Goal: Find specific page/section: Find specific page/section

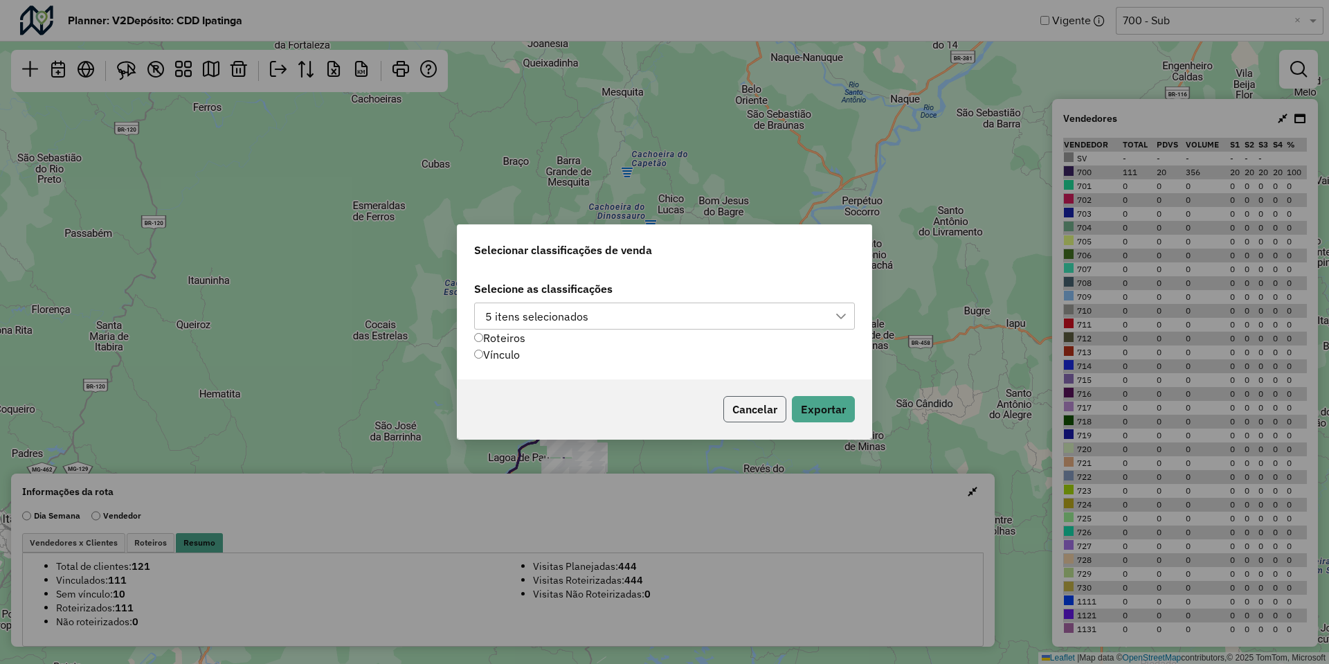
click at [730, 406] on button "Cancelar" at bounding box center [754, 409] width 63 height 26
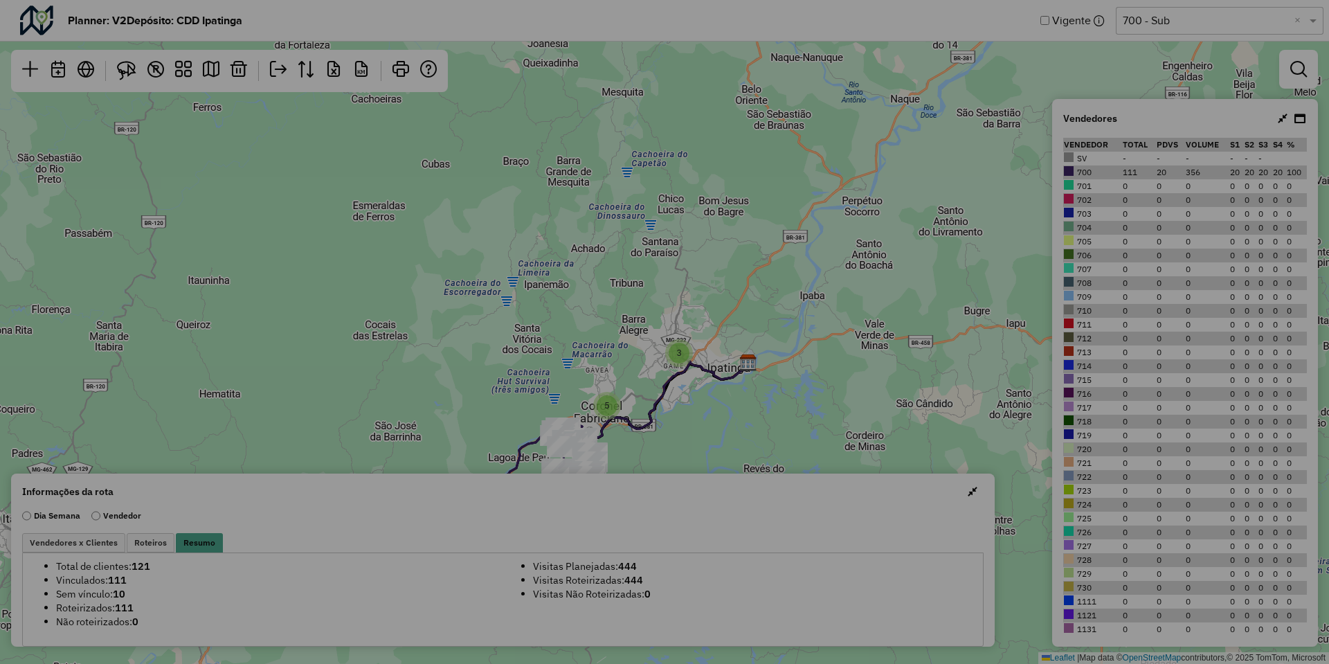
scroll to position [10, 63]
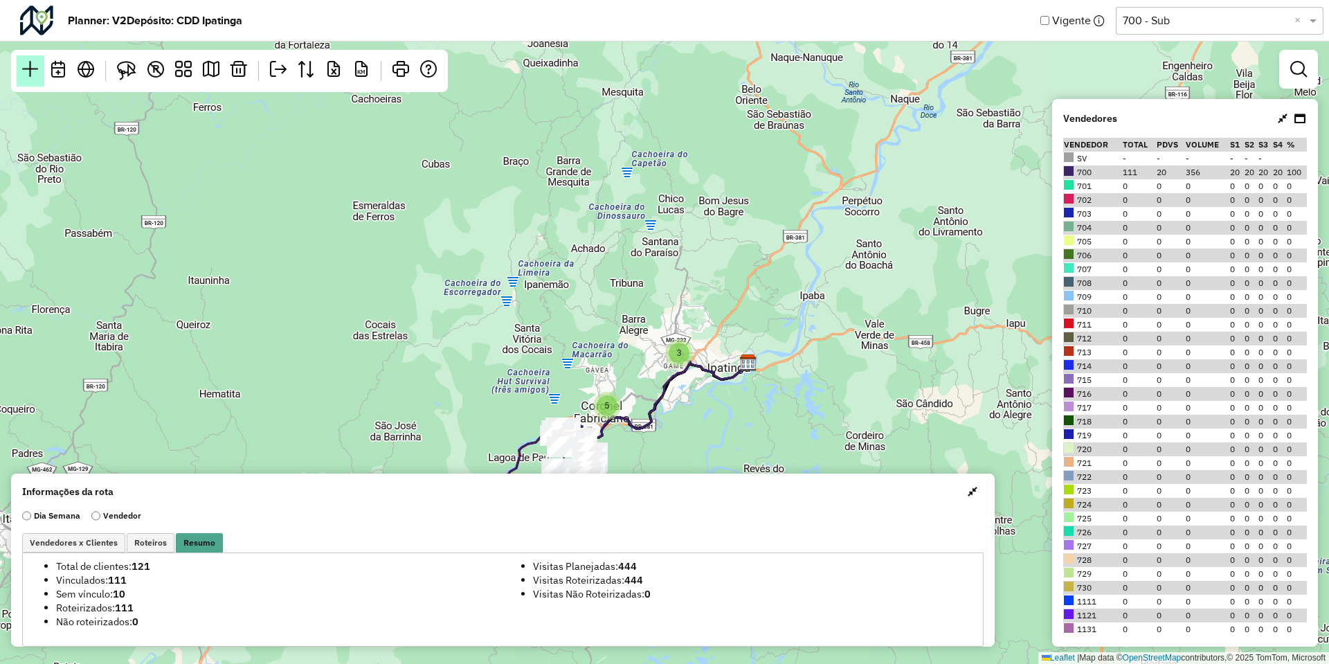
click at [35, 56] on link at bounding box center [31, 70] width 28 height 31
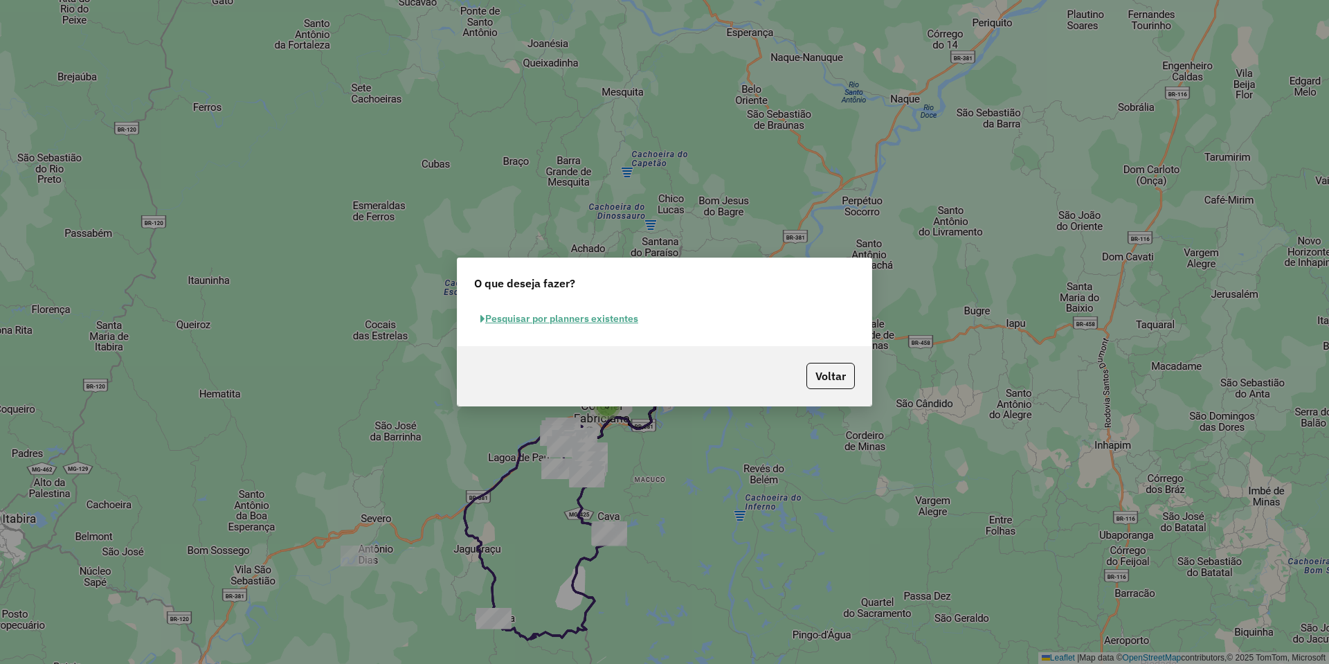
click at [605, 321] on button "Pesquisar por planners existentes" at bounding box center [559, 318] width 170 height 21
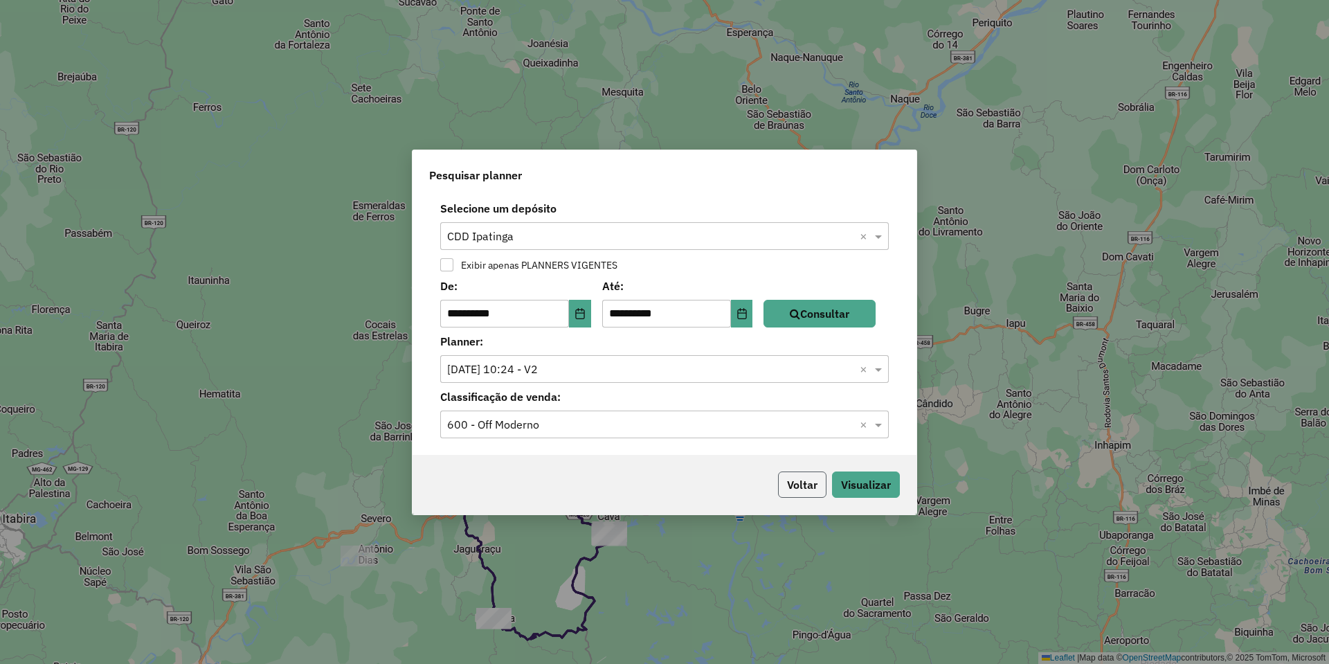
click at [798, 476] on button "Voltar" at bounding box center [802, 484] width 48 height 26
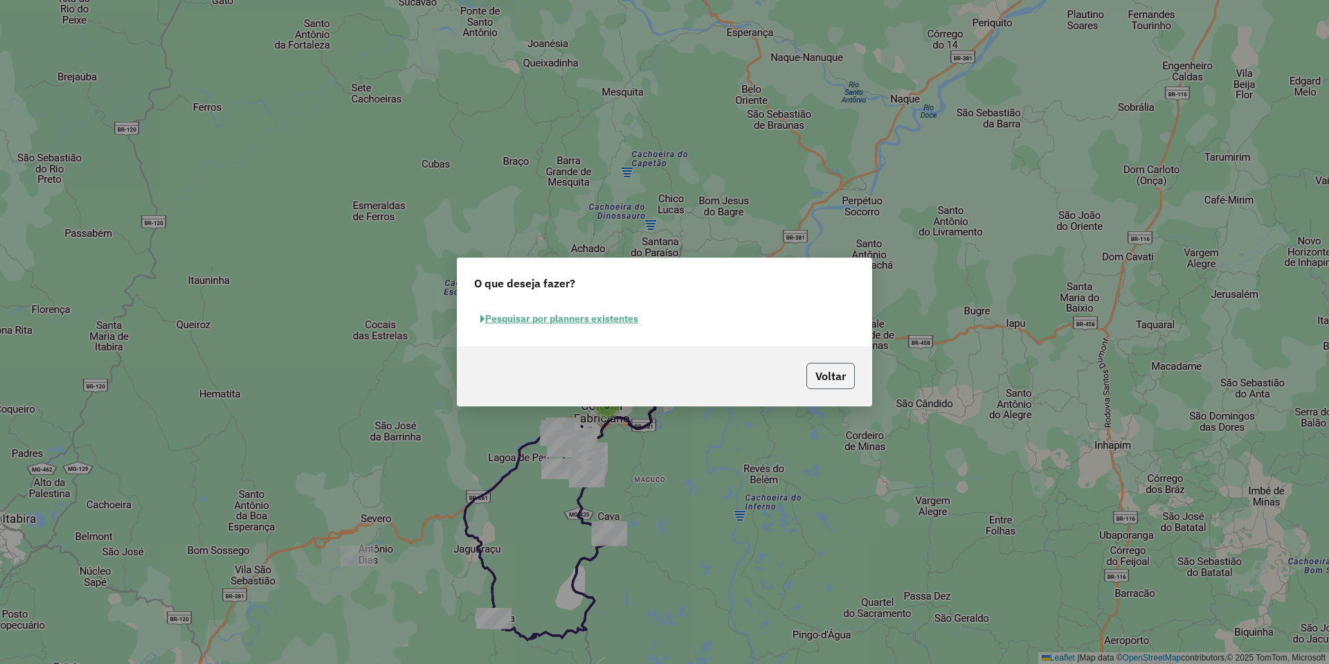
click at [821, 384] on button "Voltar" at bounding box center [831, 376] width 48 height 26
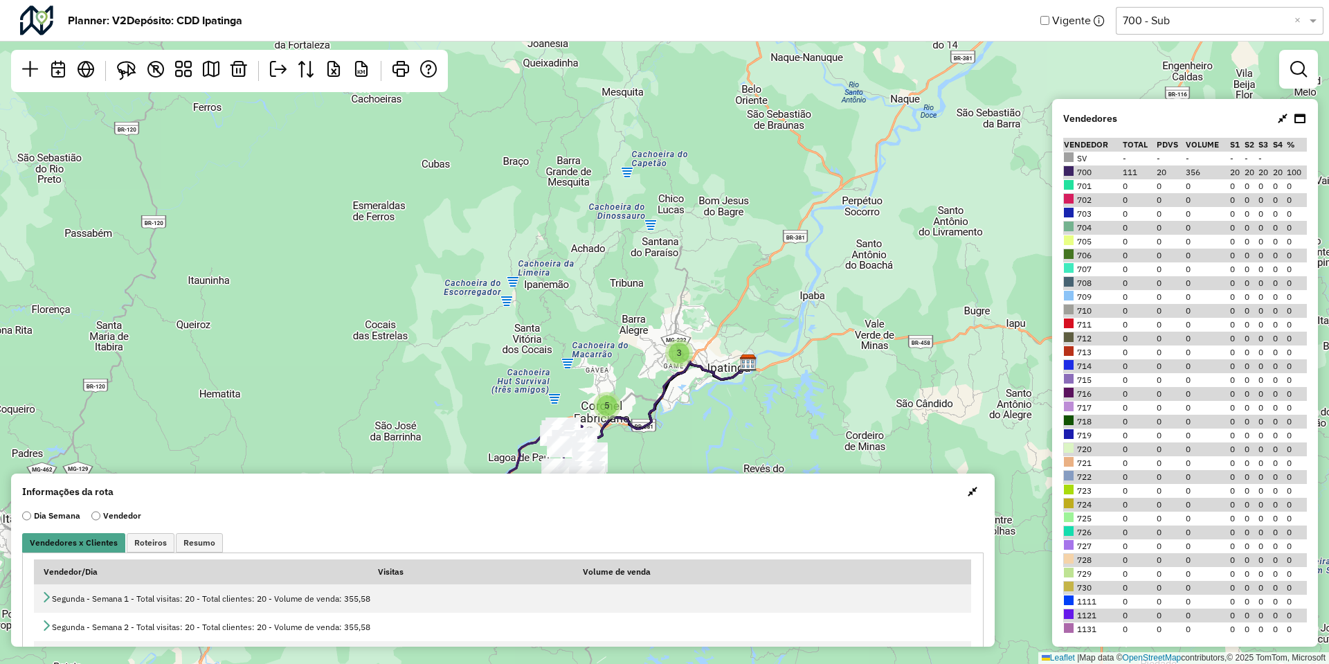
click at [969, 489] on span "button" at bounding box center [973, 491] width 10 height 11
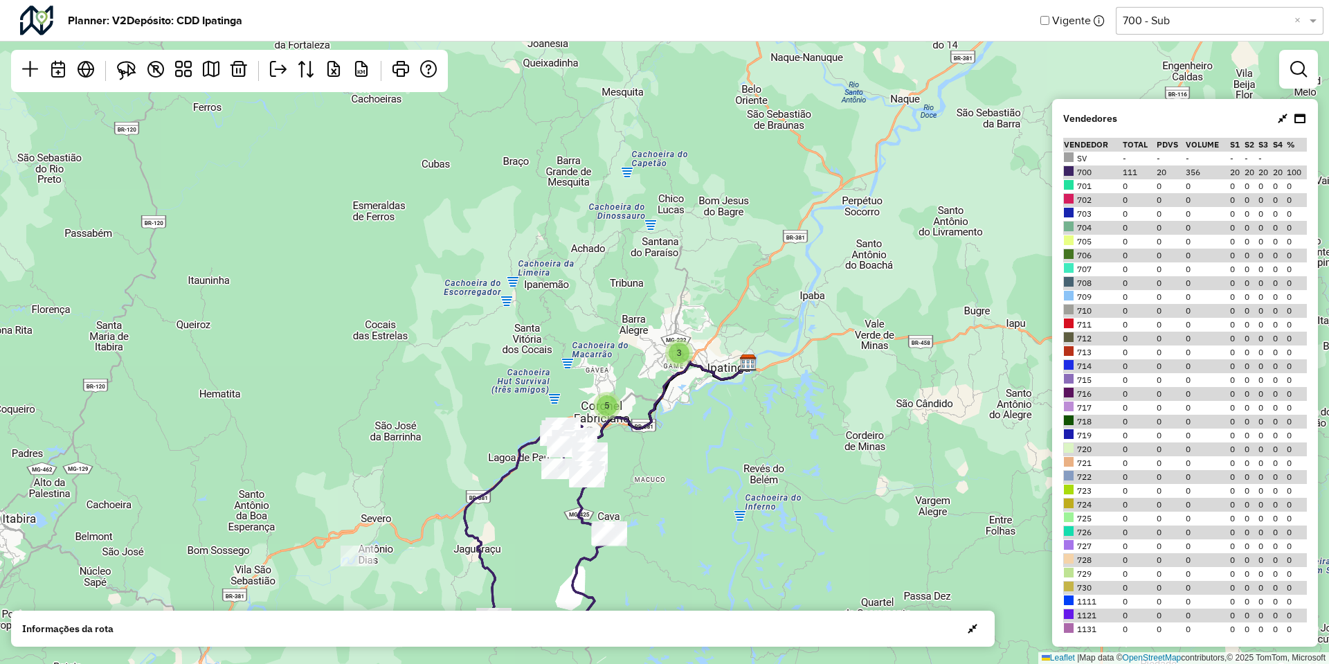
click at [535, 340] on div "3 5 Leaflet | Map data © OpenStreetMap contributors,© 2025 TomTom, Microsoft" at bounding box center [664, 332] width 1329 height 664
